Goal: Task Accomplishment & Management: Manage account settings

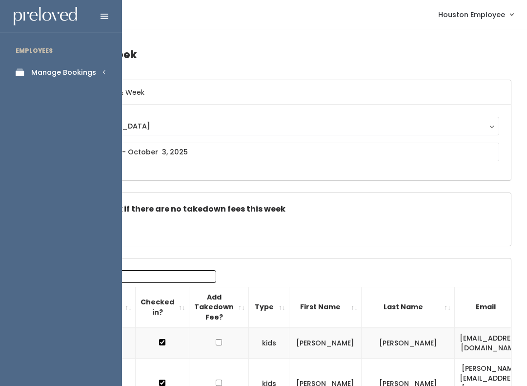
scroll to position [0, 198]
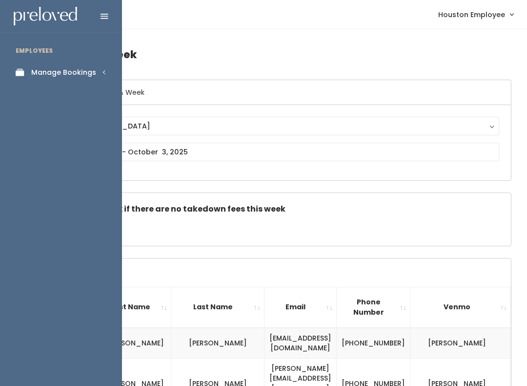
click at [85, 79] on link "Manage Bookings" at bounding box center [61, 73] width 122 height 22
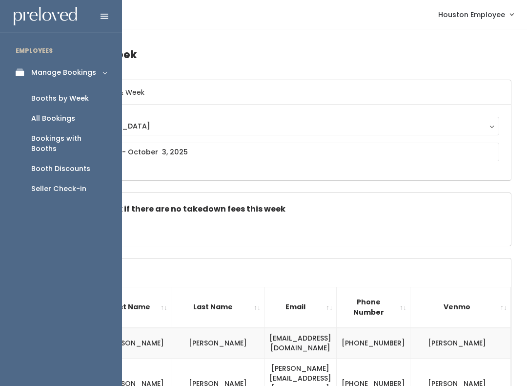
click at [67, 101] on div "Booths by Week" at bounding box center [60, 98] width 58 height 10
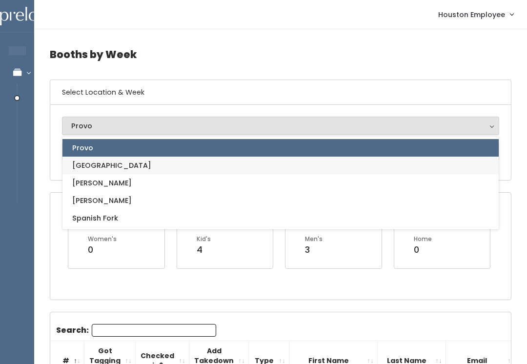
click at [143, 166] on link "[GEOGRAPHIC_DATA]" at bounding box center [281, 166] width 437 height 18
select select "5"
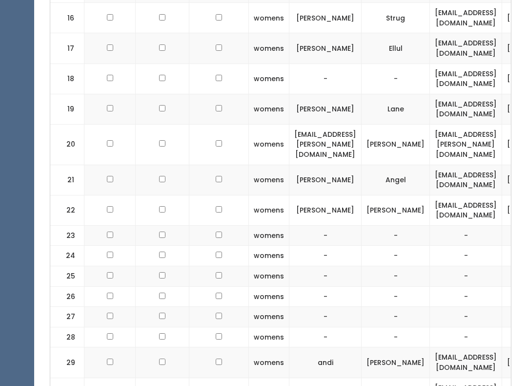
scroll to position [844, 0]
click at [107, 207] on input "checkbox" at bounding box center [110, 210] width 6 height 6
checkbox input "true"
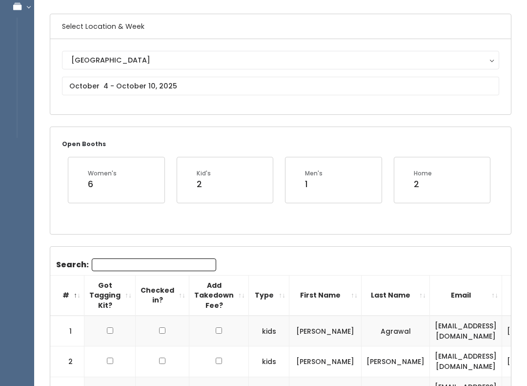
scroll to position [0, 0]
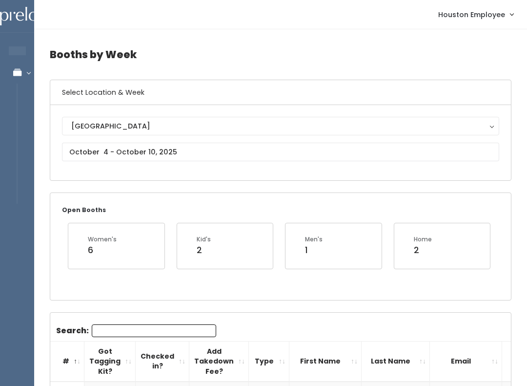
click at [134, 328] on input "Search:" at bounding box center [154, 330] width 125 height 13
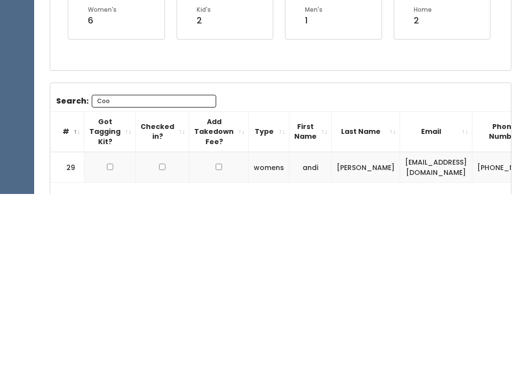
scroll to position [0, -1]
type input "Coo"
click at [106, 344] on td at bounding box center [109, 359] width 51 height 31
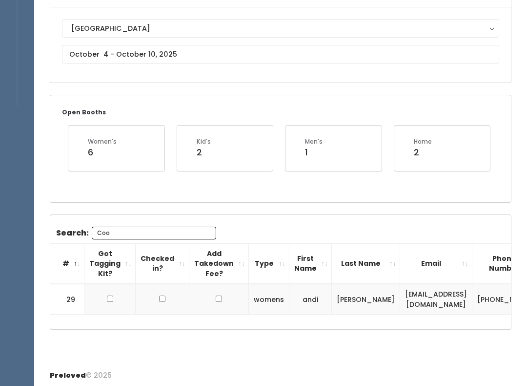
click at [107, 300] on input "checkbox" at bounding box center [110, 298] width 6 height 6
checkbox input "true"
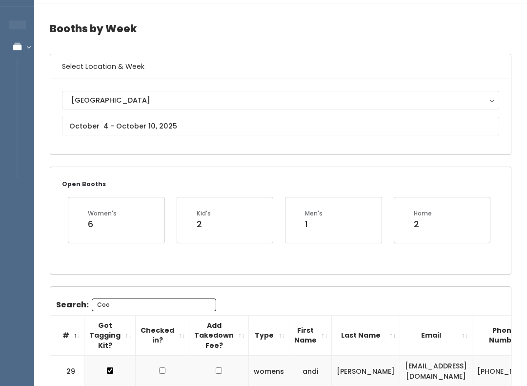
scroll to position [0, 0]
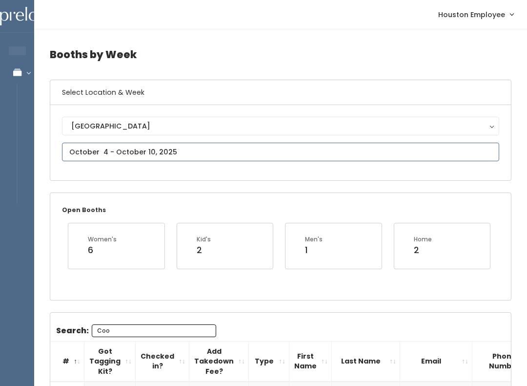
click at [130, 149] on input "text" at bounding box center [281, 152] width 438 height 19
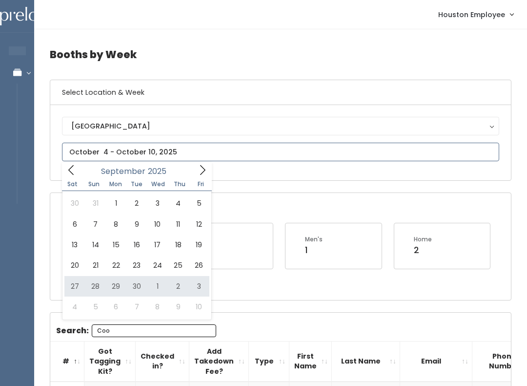
type input "[DATE] to [DATE]"
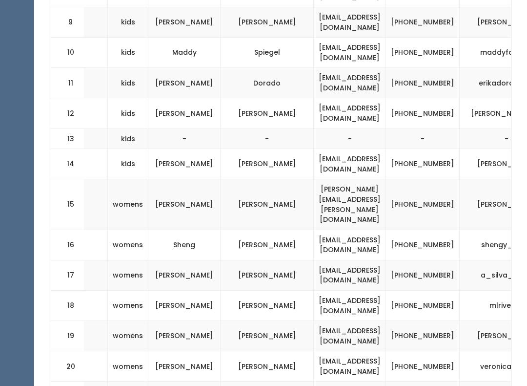
scroll to position [671, 0]
